Goal: Navigation & Orientation: Go to known website

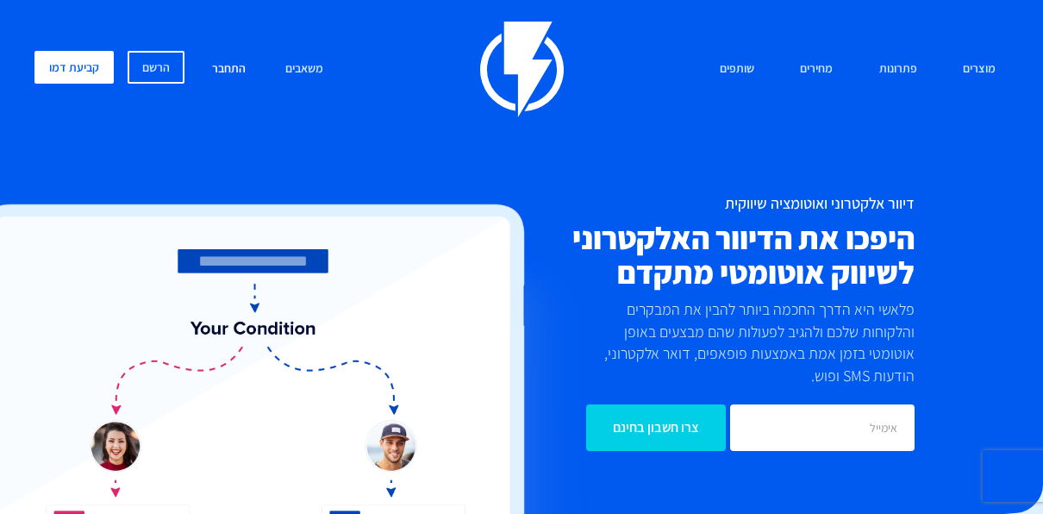
click at [220, 72] on link "התחבר" at bounding box center [228, 69] width 59 height 37
click at [220, 74] on link "התחבר" at bounding box center [228, 69] width 59 height 37
click at [227, 72] on link "התחבר" at bounding box center [228, 69] width 59 height 37
